Goal: Task Accomplishment & Management: Use online tool/utility

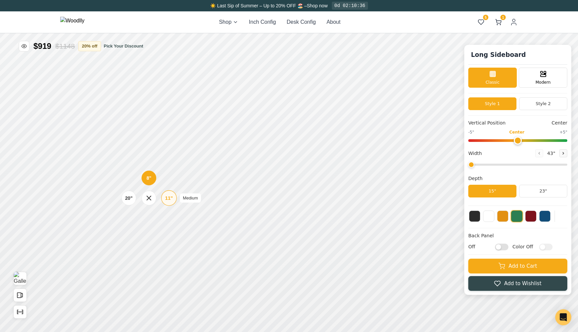
click at [169, 201] on div "11"" at bounding box center [169, 197] width 8 height 7
click at [265, 124] on div "Drawer" at bounding box center [263, 118] width 15 height 15
click at [270, 150] on div "Drawer" at bounding box center [263, 148] width 15 height 15
click at [565, 155] on button at bounding box center [563, 153] width 8 height 8
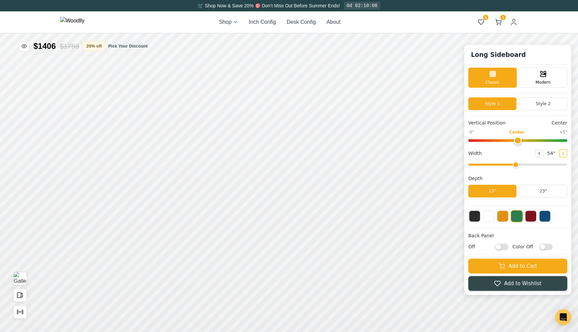
click at [565, 155] on button at bounding box center [563, 153] width 8 height 8
click at [544, 153] on div "66 "" at bounding box center [551, 153] width 32 height 8
click at [540, 153] on icon at bounding box center [539, 153] width 4 height 4
click at [21, 308] on icon "Show Dimensions" at bounding box center [19, 311] width 7 height 7
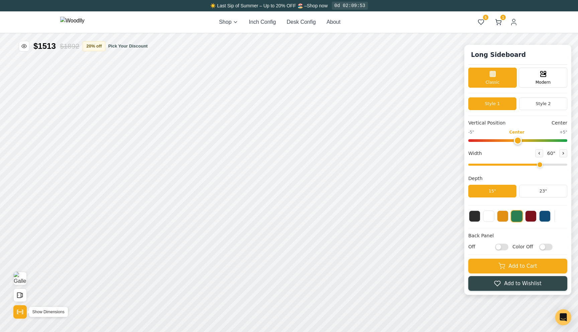
click at [21, 308] on icon "Show Dimensions" at bounding box center [19, 311] width 7 height 7
click at [21, 312] on icon "Show Dimensions" at bounding box center [20, 312] width 6 height 0
click at [538, 195] on button "23"" at bounding box center [543, 191] width 48 height 13
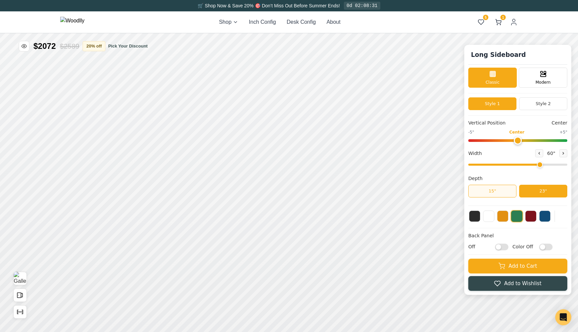
click at [493, 193] on button "15"" at bounding box center [492, 191] width 48 height 13
click at [529, 194] on button "23"" at bounding box center [543, 191] width 48 height 13
click at [503, 195] on button "15"" at bounding box center [492, 191] width 48 height 13
click at [528, 196] on button "23"" at bounding box center [543, 191] width 48 height 13
click at [508, 195] on button "15"" at bounding box center [492, 191] width 48 height 13
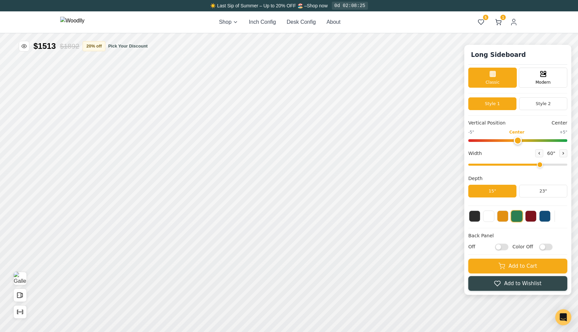
click at [535, 156] on div "Width 60 "" at bounding box center [517, 153] width 99 height 8
click at [537, 156] on button at bounding box center [539, 153] width 8 height 8
click at [564, 156] on button at bounding box center [563, 153] width 8 height 8
click at [504, 213] on button at bounding box center [502, 215] width 11 height 11
click at [490, 218] on button at bounding box center [488, 215] width 11 height 11
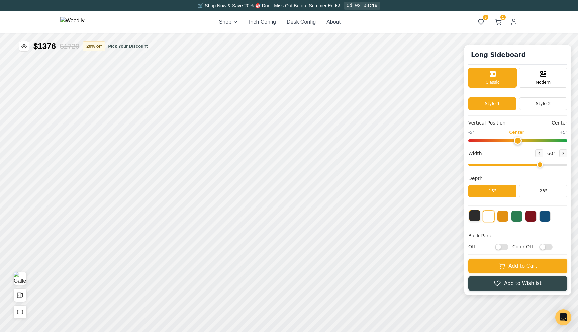
click at [478, 219] on button at bounding box center [474, 215] width 11 height 11
click at [491, 218] on button at bounding box center [488, 215] width 11 height 11
click at [501, 218] on button at bounding box center [502, 215] width 11 height 11
click at [515, 218] on button at bounding box center [516, 215] width 11 height 11
click at [503, 218] on button at bounding box center [502, 215] width 11 height 11
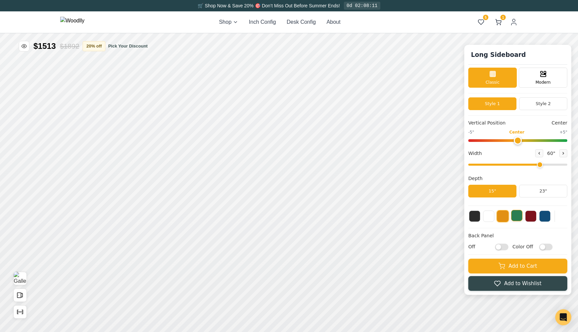
click at [516, 218] on button at bounding box center [516, 215] width 11 height 11
click at [502, 218] on button at bounding box center [502, 215] width 11 height 11
click at [519, 218] on button at bounding box center [516, 215] width 11 height 11
click at [533, 218] on button at bounding box center [530, 215] width 11 height 11
click at [547, 217] on button at bounding box center [544, 215] width 11 height 11
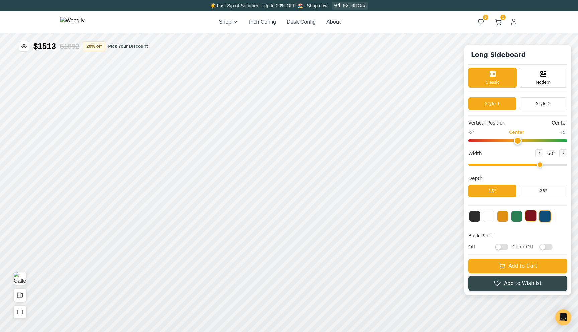
click at [532, 219] on button at bounding box center [530, 215] width 11 height 11
click at [542, 218] on button at bounding box center [544, 215] width 11 height 11
click at [531, 217] on button at bounding box center [530, 215] width 11 height 11
click at [515, 218] on button at bounding box center [516, 215] width 11 height 11
click at [504, 218] on button at bounding box center [502, 215] width 11 height 11
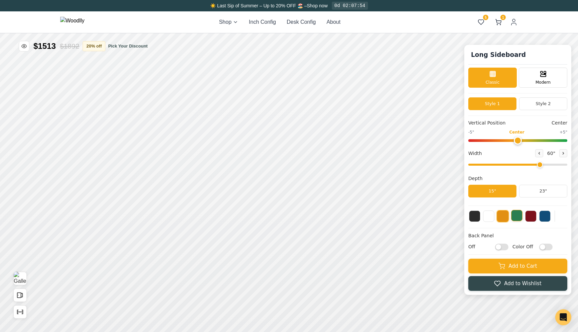
click at [515, 218] on button at bounding box center [516, 215] width 11 height 11
click at [531, 218] on button at bounding box center [530, 215] width 11 height 11
click at [546, 220] on button at bounding box center [544, 215] width 11 height 11
click at [502, 215] on button at bounding box center [502, 215] width 11 height 11
click at [489, 216] on button at bounding box center [488, 215] width 11 height 11
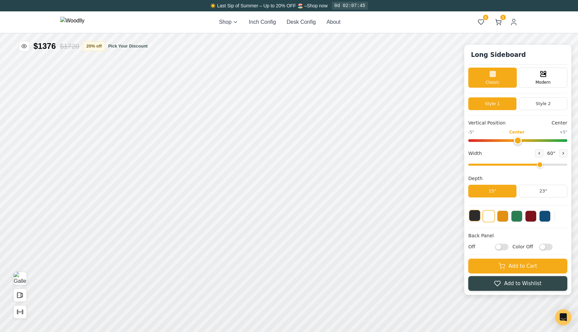
click at [477, 216] on button at bounding box center [474, 215] width 11 height 11
click at [491, 217] on button at bounding box center [488, 215] width 11 height 11
click at [502, 218] on button at bounding box center [502, 215] width 11 height 11
click at [519, 218] on button at bounding box center [516, 215] width 11 height 11
click at [503, 217] on button at bounding box center [502, 215] width 11 height 11
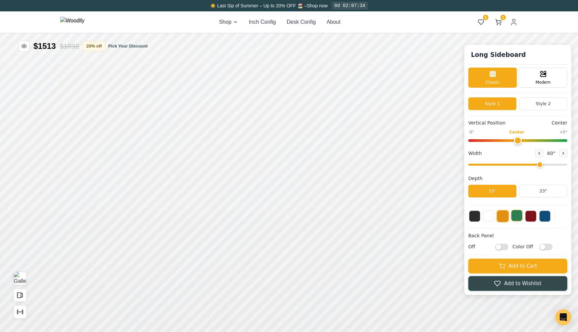
click at [519, 219] on button at bounding box center [516, 215] width 11 height 11
click at [526, 221] on button at bounding box center [530, 215] width 11 height 11
click at [538, 215] on div at bounding box center [517, 216] width 99 height 13
click at [544, 215] on button at bounding box center [544, 215] width 11 height 11
click at [535, 215] on button at bounding box center [530, 215] width 11 height 11
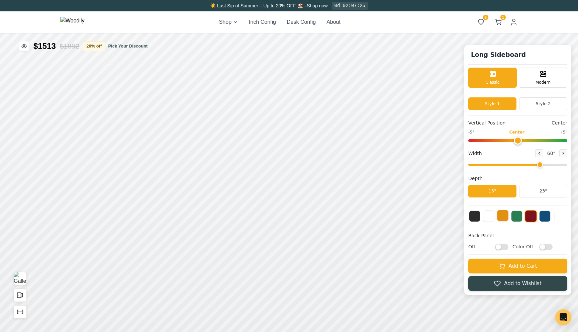
click at [506, 215] on button at bounding box center [502, 215] width 11 height 11
click at [475, 217] on button at bounding box center [474, 215] width 11 height 11
click at [490, 219] on button at bounding box center [488, 215] width 11 height 11
click at [476, 217] on button at bounding box center [474, 215] width 11 height 11
click at [489, 218] on button at bounding box center [488, 215] width 11 height 11
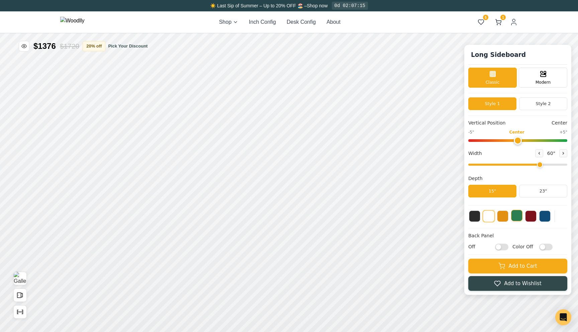
click at [512, 218] on button at bounding box center [516, 215] width 11 height 11
click at [501, 217] on button at bounding box center [502, 215] width 11 height 11
click at [534, 217] on button at bounding box center [530, 215] width 11 height 11
click at [542, 106] on button "Style 2" at bounding box center [543, 103] width 48 height 13
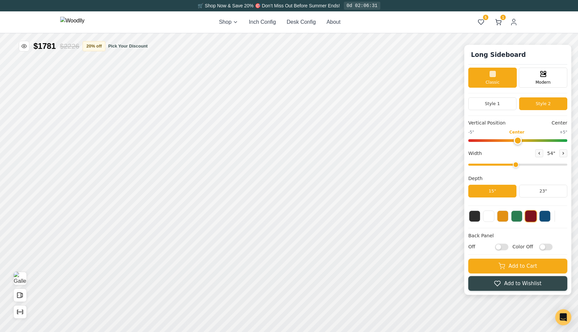
drag, startPoint x: 541, startPoint y: 166, endPoint x: 521, endPoint y: 159, distance: 21.3
click at [521, 164] on input "range" at bounding box center [517, 165] width 99 height 2
click at [505, 102] on button "Style 1" at bounding box center [492, 103] width 48 height 13
click at [536, 107] on button "Style 2" at bounding box center [543, 103] width 48 height 13
click at [20, 310] on icon "Show Dimensions" at bounding box center [19, 311] width 7 height 7
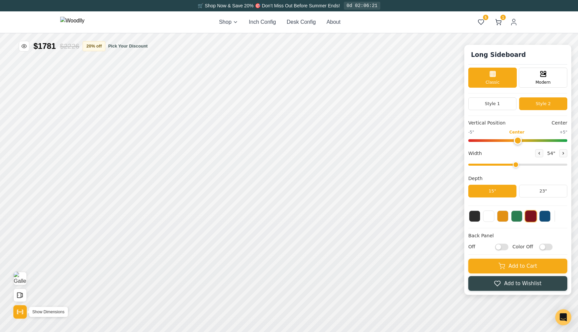
click at [19, 311] on icon "Show Dimensions" at bounding box center [19, 311] width 7 height 7
click at [537, 154] on icon at bounding box center [539, 153] width 4 height 4
click at [562, 154] on icon at bounding box center [563, 153] width 4 height 4
click at [564, 155] on icon at bounding box center [563, 153] width 4 height 4
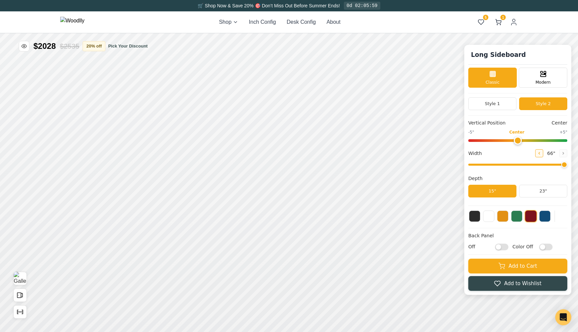
click at [541, 152] on icon at bounding box center [539, 153] width 4 height 4
click at [565, 152] on icon at bounding box center [563, 153] width 4 height 4
click at [541, 153] on button at bounding box center [539, 153] width 8 height 8
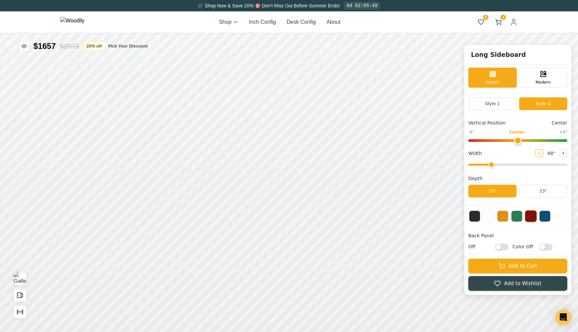
click at [541, 153] on button at bounding box center [539, 153] width 8 height 8
click at [566, 154] on button at bounding box center [563, 153] width 8 height 8
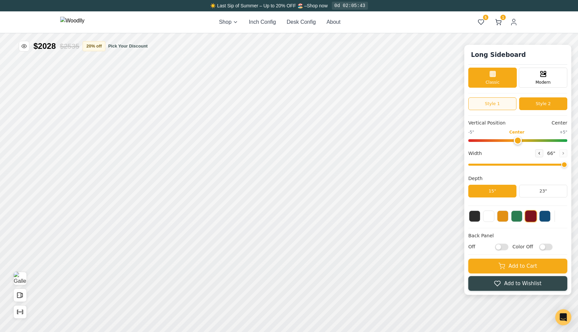
click at [498, 102] on button "Style 1" at bounding box center [492, 103] width 48 height 13
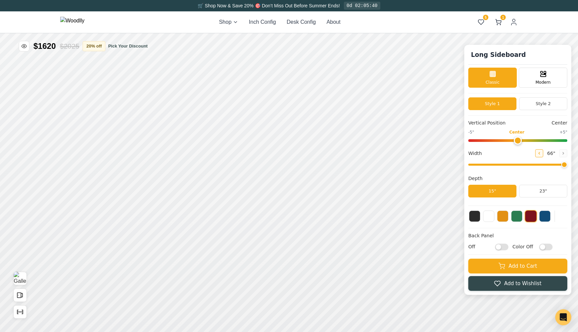
click at [542, 155] on button at bounding box center [539, 153] width 8 height 8
click at [563, 153] on icon at bounding box center [563, 153] width 4 height 4
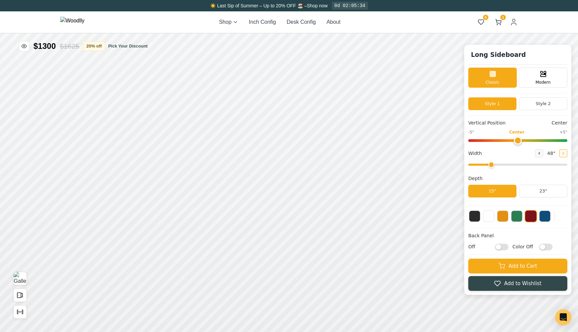
click at [563, 153] on icon at bounding box center [563, 153] width 4 height 4
type input "66"
click at [22, 308] on icon "Show Dimensions" at bounding box center [19, 311] width 7 height 7
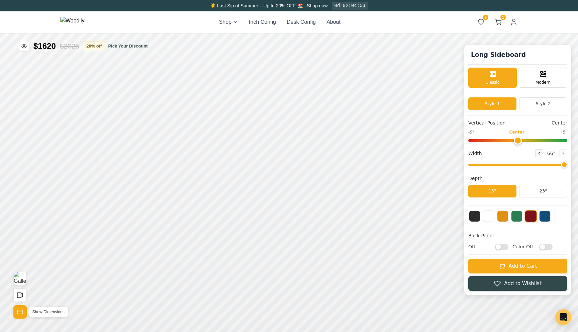
click at [19, 311] on icon "Show Dimensions" at bounding box center [19, 311] width 7 height 7
click at [533, 194] on button "23"" at bounding box center [543, 191] width 48 height 13
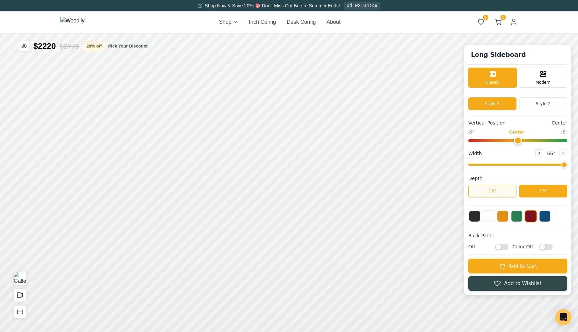
click at [506, 193] on button "15"" at bounding box center [492, 191] width 48 height 13
click at [531, 194] on button "23"" at bounding box center [543, 191] width 48 height 13
click at [127, 200] on div "20" Tall (spans two bays)" at bounding box center [123, 199] width 15 height 15
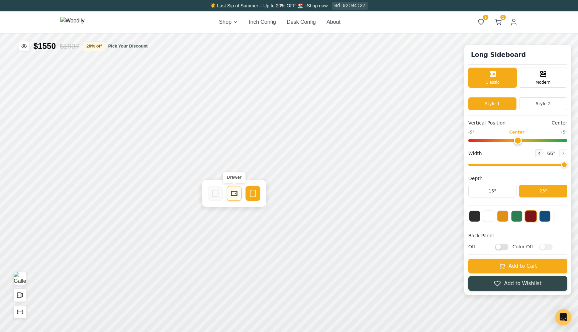
click at [231, 194] on rect at bounding box center [234, 193] width 6 height 5
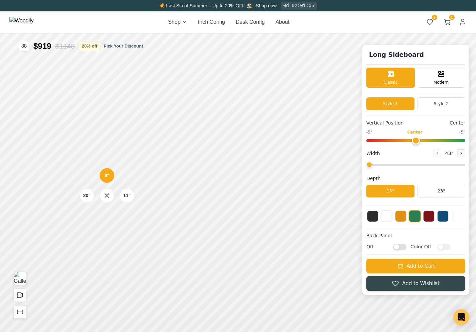
click at [88, 195] on div "20"" at bounding box center [86, 195] width 7 height 7
click at [87, 130] on div "20"" at bounding box center [87, 128] width 8 height 7
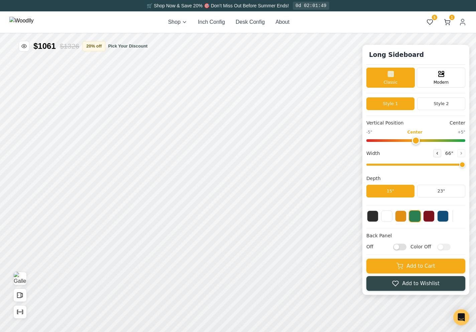
drag, startPoint x: 408, startPoint y: 164, endPoint x: 475, endPoint y: 164, distance: 66.9
type input "66"
click at [466, 164] on input "range" at bounding box center [416, 165] width 99 height 2
click at [196, 187] on div "Drawer" at bounding box center [192, 187] width 15 height 15
click at [441, 193] on button "23"" at bounding box center [441, 191] width 48 height 13
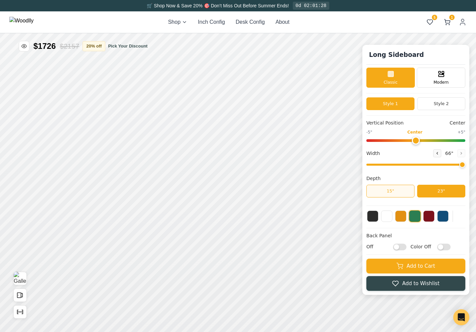
click at [406, 194] on button "15"" at bounding box center [391, 191] width 48 height 13
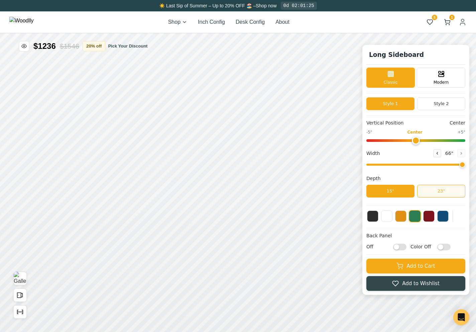
click at [431, 195] on button "23"" at bounding box center [441, 191] width 48 height 13
click at [402, 192] on button "15"" at bounding box center [391, 191] width 48 height 13
click at [437, 188] on button "23"" at bounding box center [441, 191] width 48 height 13
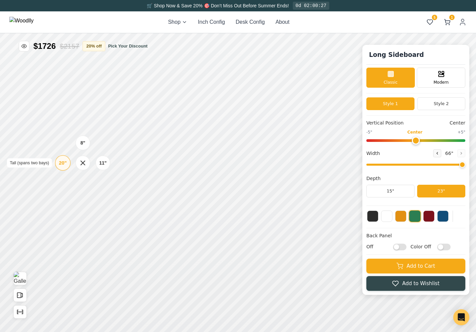
click at [65, 164] on div "20"" at bounding box center [63, 162] width 8 height 7
click at [65, 218] on div "20"" at bounding box center [66, 218] width 8 height 7
click at [58, 136] on div "20" Tall (spans two bays)" at bounding box center [52, 135] width 15 height 15
click at [442, 108] on button "Style 2" at bounding box center [441, 103] width 48 height 13
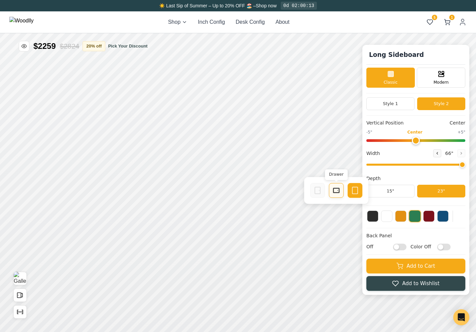
click at [334, 191] on icon at bounding box center [336, 190] width 8 height 8
click at [299, 150] on div "8" 11" 20"" at bounding box center [310, 152] width 67 height 67
click at [296, 150] on div "20"" at bounding box center [290, 152] width 15 height 15
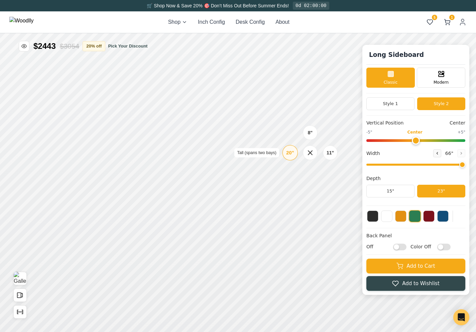
click at [292, 156] on div "20"" at bounding box center [290, 152] width 8 height 7
click at [289, 202] on div "20"" at bounding box center [288, 202] width 8 height 7
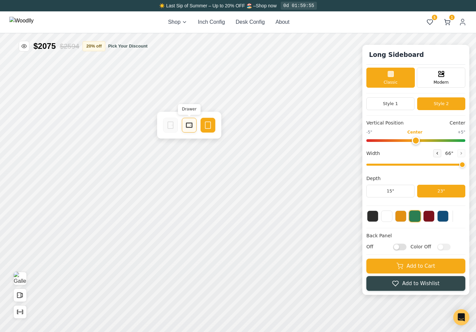
click at [186, 128] on icon at bounding box center [189, 125] width 8 height 8
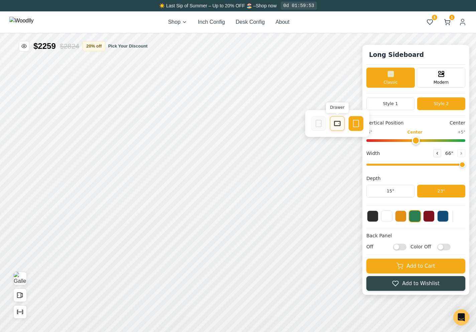
click at [332, 126] on div "Drawer" at bounding box center [337, 123] width 15 height 15
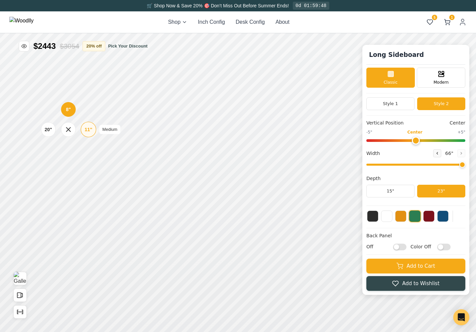
click at [87, 127] on div "11"" at bounding box center [89, 129] width 8 height 7
click at [84, 126] on div "11"" at bounding box center [85, 127] width 8 height 7
click at [433, 220] on button at bounding box center [428, 215] width 11 height 11
click at [402, 220] on button at bounding box center [400, 215] width 11 height 11
click at [386, 218] on button at bounding box center [386, 215] width 11 height 11
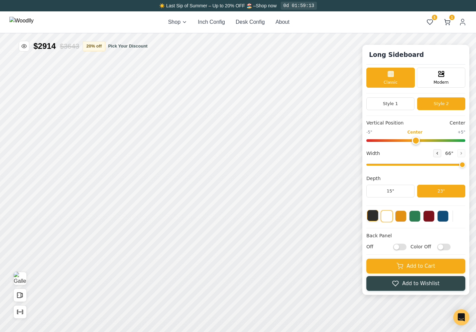
click at [377, 217] on button at bounding box center [372, 215] width 11 height 11
click at [387, 218] on button at bounding box center [386, 215] width 11 height 11
click at [405, 218] on button at bounding box center [400, 215] width 11 height 11
click at [428, 220] on button at bounding box center [428, 215] width 11 height 11
click at [433, 216] on button at bounding box center [429, 216] width 12 height 12
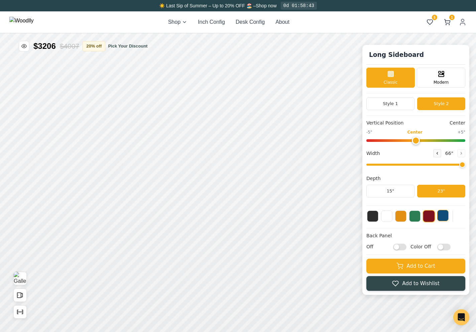
click at [447, 215] on button at bounding box center [442, 215] width 11 height 11
click at [401, 187] on button "15"" at bounding box center [391, 191] width 48 height 13
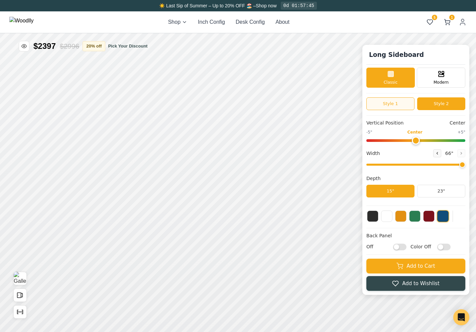
click at [408, 102] on button "Style 1" at bounding box center [391, 103] width 48 height 13
click at [441, 104] on button "Style 2" at bounding box center [441, 103] width 48 height 13
click at [355, 167] on div "Empty Space" at bounding box center [355, 162] width 15 height 15
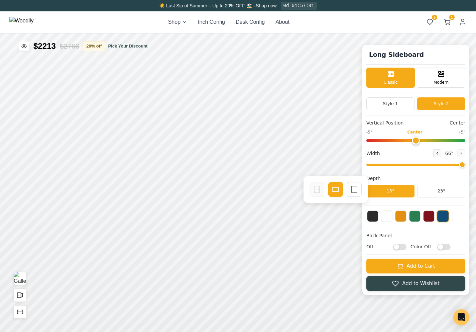
click at [362, 193] on div "Drawer Empty Space" at bounding box center [336, 189] width 54 height 16
click at [358, 191] on icon at bounding box center [355, 189] width 8 height 8
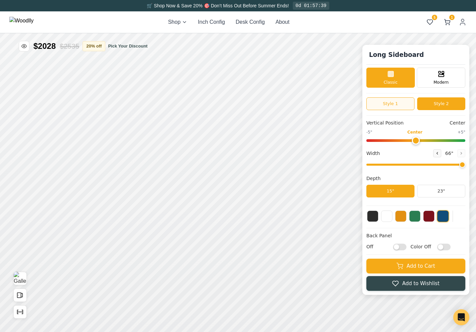
click at [402, 103] on button "Style 1" at bounding box center [391, 103] width 48 height 13
click at [449, 109] on button "Style 2" at bounding box center [441, 103] width 48 height 13
click at [293, 136] on div "20"" at bounding box center [290, 138] width 7 height 7
click at [409, 104] on button "Style 1" at bounding box center [391, 103] width 48 height 13
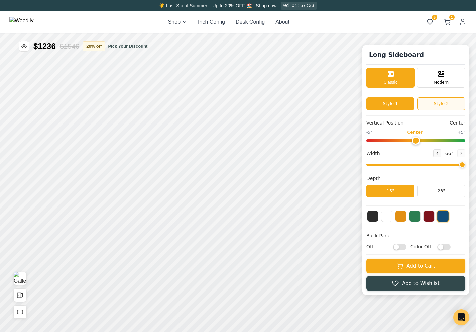
click at [435, 107] on button "Style 2" at bounding box center [441, 103] width 48 height 13
click at [407, 106] on button "Style 1" at bounding box center [391, 103] width 48 height 13
click at [87, 150] on div "11"" at bounding box center [91, 148] width 8 height 7
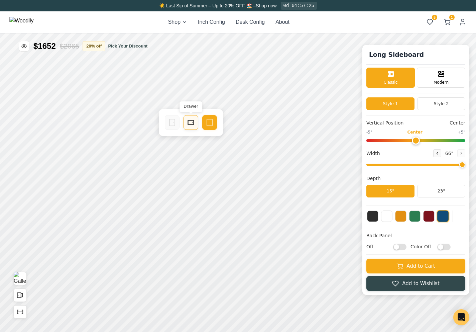
click at [193, 125] on icon at bounding box center [191, 122] width 8 height 8
click at [368, 21] on div "Long Sideboard Classic Modern Style 1 Style 2 Vertical Position Center -5" Cent…" at bounding box center [238, 21] width 476 height 0
